Goal: Check status: Check status

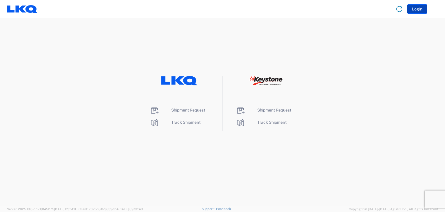
click at [418, 10] on button "Login" at bounding box center [417, 8] width 20 height 9
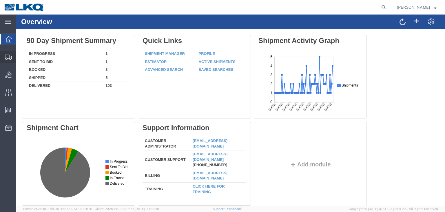
click at [9, 56] on icon at bounding box center [8, 57] width 7 height 5
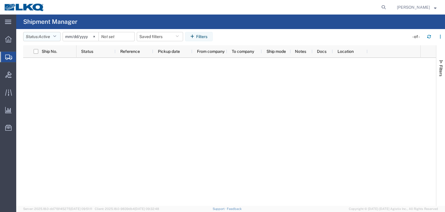
click at [56, 36] on icon "button" at bounding box center [54, 37] width 3 height 4
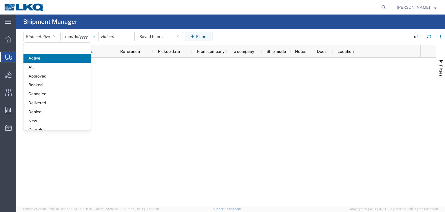
click at [95, 36] on icon at bounding box center [93, 36] width 1 height 1
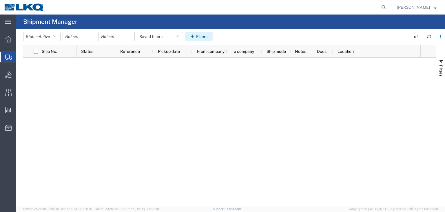
click at [199, 38] on button "Filters" at bounding box center [199, 36] width 28 height 9
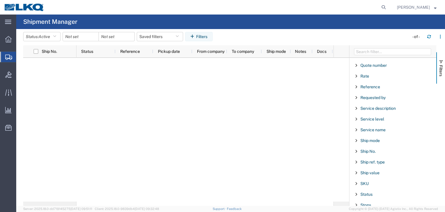
scroll to position [406, 0]
click at [363, 148] on span "Ship No." at bounding box center [368, 150] width 15 height 5
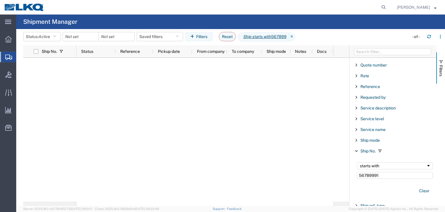
type input "56789991"
click at [298, 39] on icon at bounding box center [296, 36] width 7 height 9
click at [363, 173] on input "Filter Value" at bounding box center [395, 175] width 76 height 7
type input "56805828"
click at [6, 73] on icon at bounding box center [8, 74] width 6 height 6
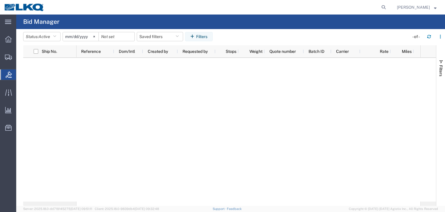
click at [8, 75] on icon at bounding box center [9, 74] width 6 height 6
click at [56, 36] on icon "button" at bounding box center [54, 37] width 3 height 4
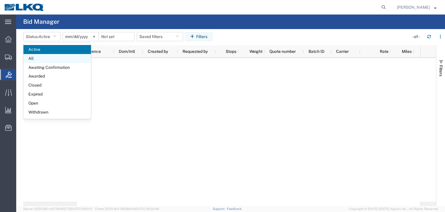
click at [47, 57] on span "All" at bounding box center [57, 58] width 68 height 9
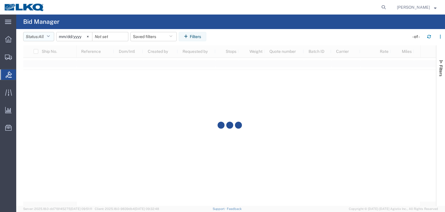
click at [49, 35] on icon "button" at bounding box center [48, 37] width 3 height 4
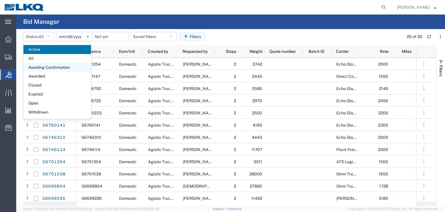
click at [34, 66] on span "Awaiting Confirmation" at bounding box center [57, 67] width 68 height 9
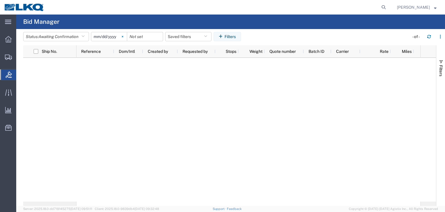
click at [124, 37] on icon at bounding box center [123, 37] width 2 height 2
click at [234, 36] on button "Filters" at bounding box center [228, 36] width 28 height 9
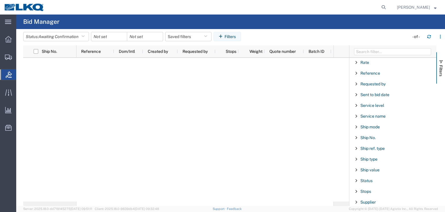
scroll to position [259, 0]
click at [372, 146] on span "Ship No." at bounding box center [368, 147] width 15 height 5
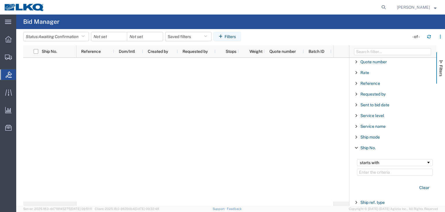
click at [373, 168] on input "Filter Value" at bounding box center [395, 171] width 76 height 7
type input "56805828"
click at [85, 37] on icon "button" at bounding box center [82, 37] width 3 height 4
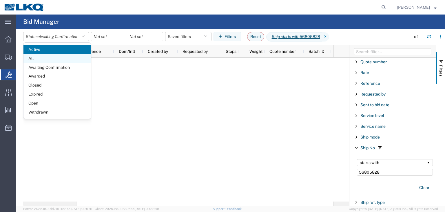
click at [31, 57] on span "All" at bounding box center [57, 58] width 68 height 9
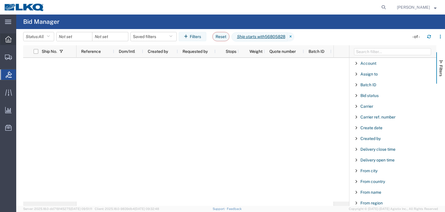
click at [10, 39] on icon at bounding box center [8, 39] width 6 height 6
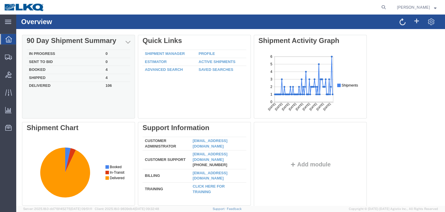
click at [36, 71] on td "Booked" at bounding box center [65, 70] width 77 height 8
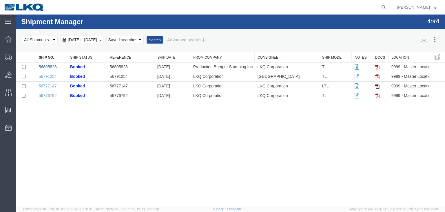
click at [51, 67] on link "56805828" at bounding box center [48, 66] width 18 height 5
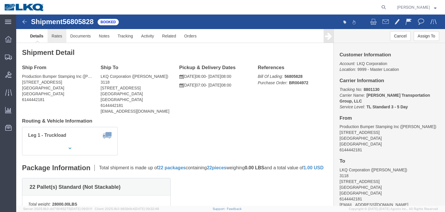
click link "Rates"
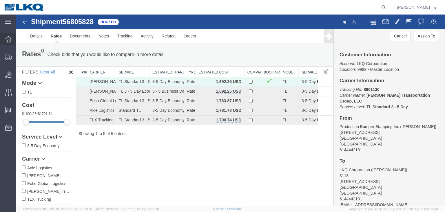
click at [8, 37] on icon at bounding box center [8, 39] width 6 height 6
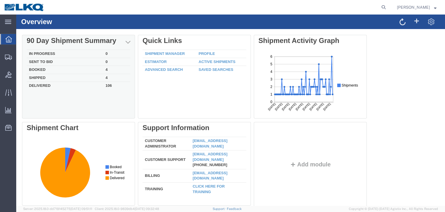
click at [32, 77] on td "Shipped" at bounding box center [65, 78] width 77 height 8
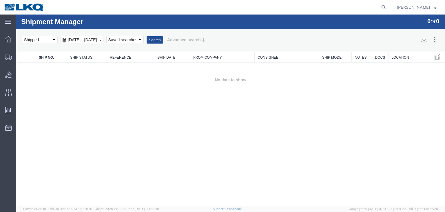
click at [101, 40] on b at bounding box center [100, 40] width 2 height 1
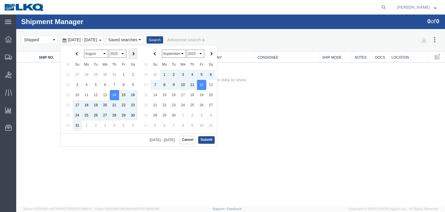
click at [132, 52] on th at bounding box center [132, 53] width 9 height 11
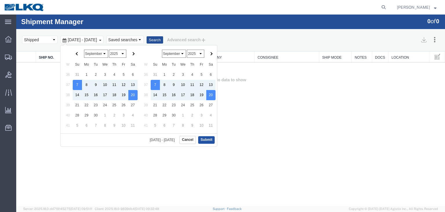
click at [206, 139] on button "Submit" at bounding box center [206, 139] width 17 height 7
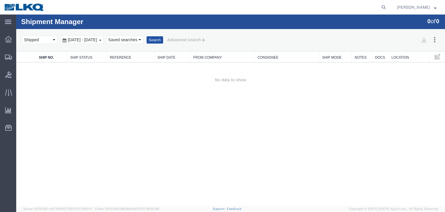
click at [163, 39] on button "Search" at bounding box center [155, 40] width 17 height 8
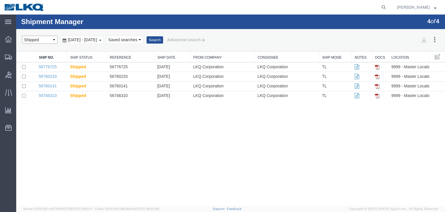
click at [52, 37] on select "Select status Active All Shipments Approved Booked Canceled Delivered Denied Ne…" at bounding box center [40, 40] width 36 height 8
click at [87, 144] on div "Shipment Manager 4 of 4 Search Assign To Cancel Shipments Select status Active …" at bounding box center [230, 109] width 429 height 191
click at [6, 39] on icon at bounding box center [8, 39] width 6 height 6
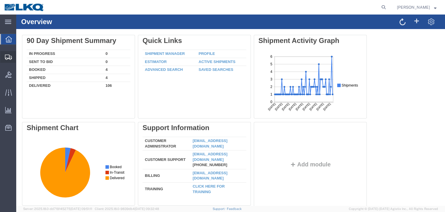
click at [6, 56] on icon at bounding box center [8, 57] width 7 height 5
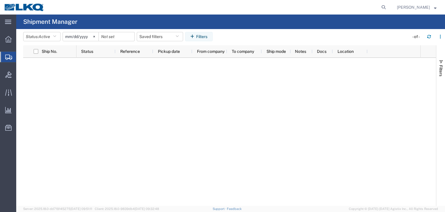
click at [21, 57] on span "Shipments" at bounding box center [18, 57] width 5 height 12
click at [95, 37] on icon at bounding box center [94, 37] width 2 height 2
click at [55, 35] on button "Status: Active" at bounding box center [41, 36] width 37 height 9
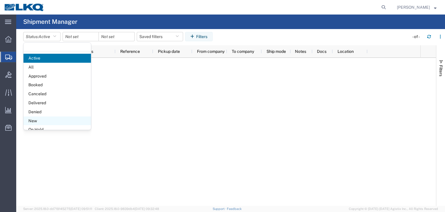
click at [39, 118] on span "New" at bounding box center [57, 120] width 68 height 9
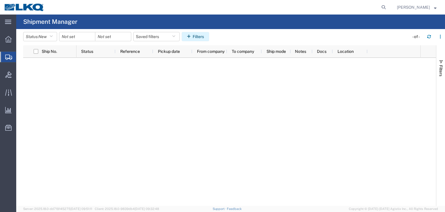
click at [200, 38] on button "Filters" at bounding box center [196, 36] width 28 height 9
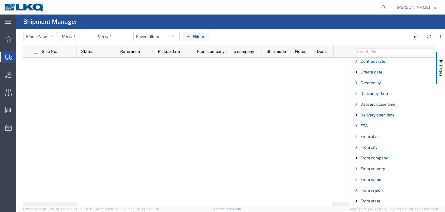
scroll to position [113, 0]
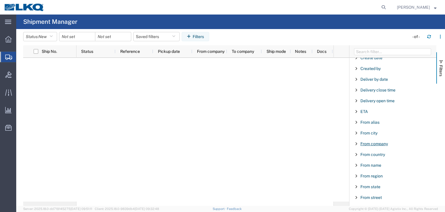
click at [376, 142] on span "From company" at bounding box center [375, 143] width 28 height 5
click at [372, 167] on input "Filter Value" at bounding box center [395, 167] width 76 height 7
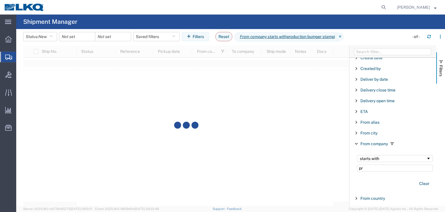
type input "p"
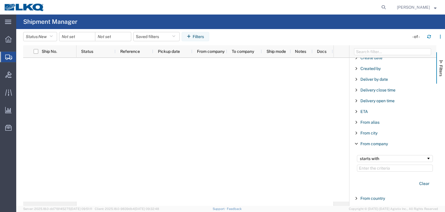
click at [225, 106] on div at bounding box center [205, 130] width 257 height 144
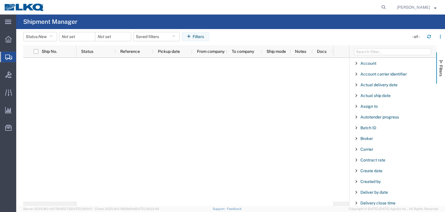
click at [161, 103] on div at bounding box center [205, 130] width 257 height 144
